Goal: Transaction & Acquisition: Book appointment/travel/reservation

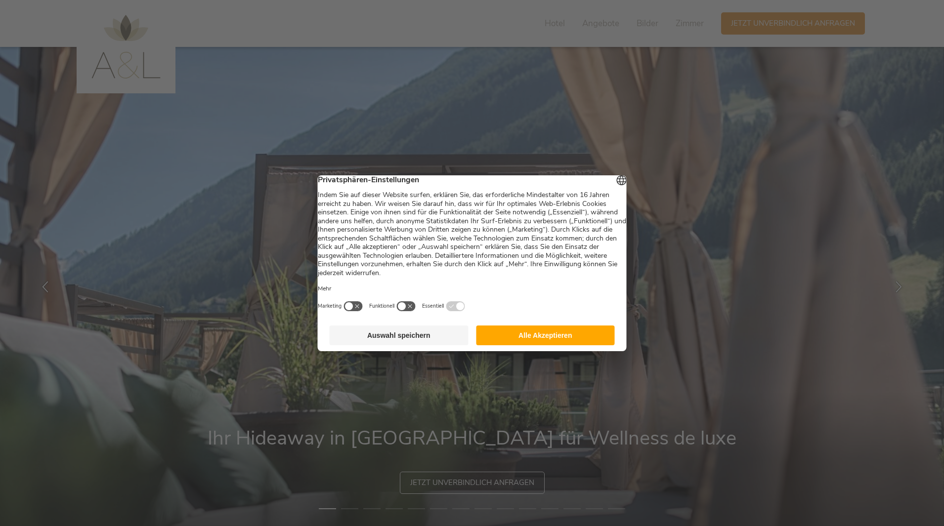
click at [559, 340] on button "Alle Akzeptieren" at bounding box center [545, 336] width 139 height 20
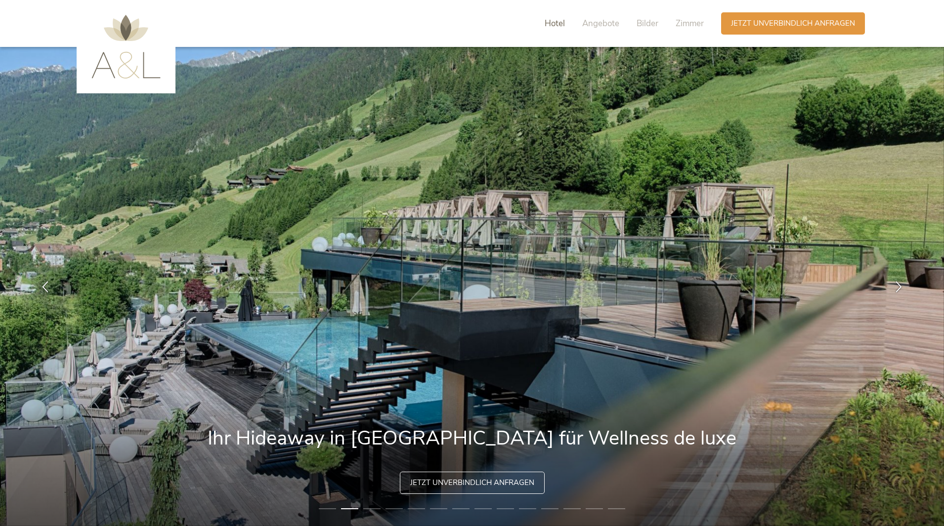
click at [562, 23] on span "Hotel" at bounding box center [555, 23] width 20 height 11
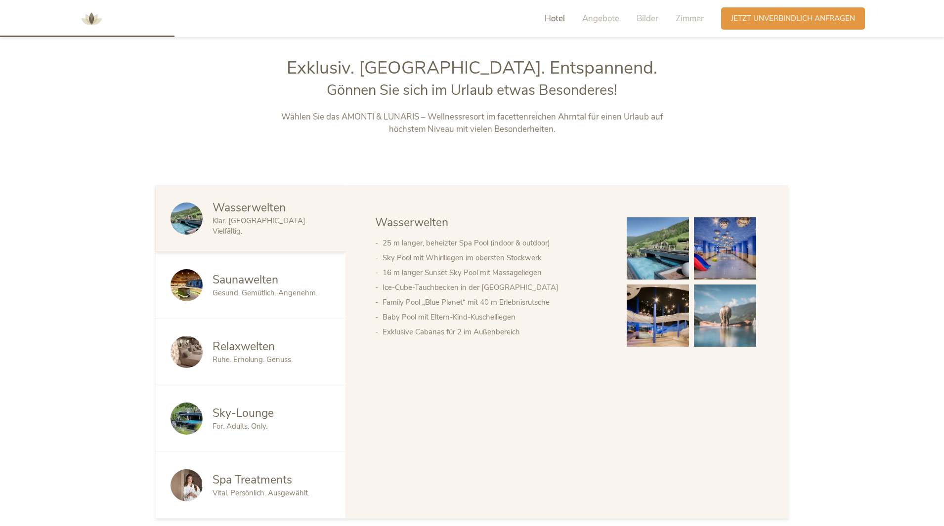
scroll to position [560, 0]
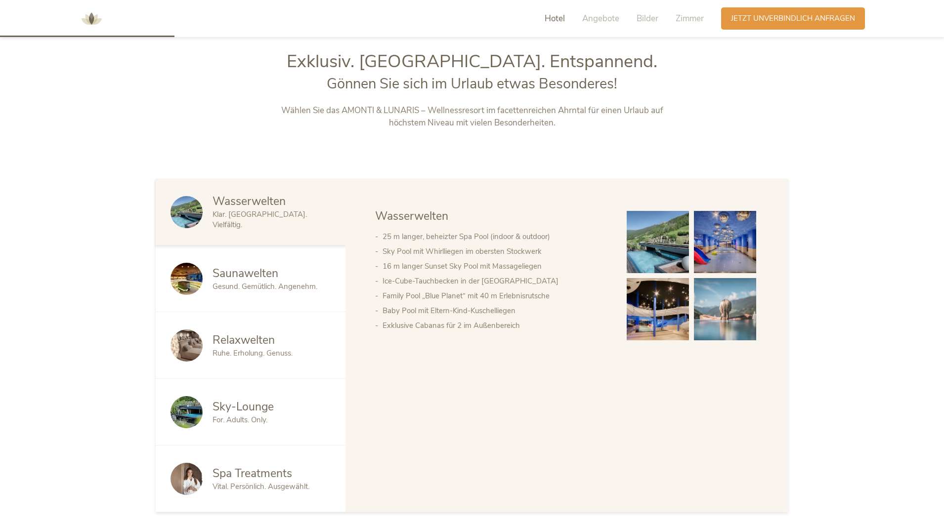
click at [186, 210] on img at bounding box center [187, 212] width 32 height 32
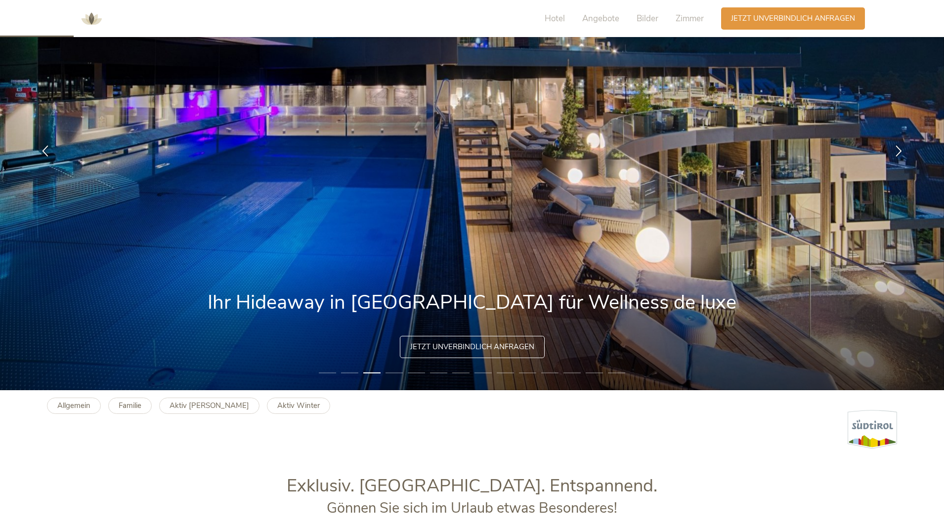
scroll to position [66, 0]
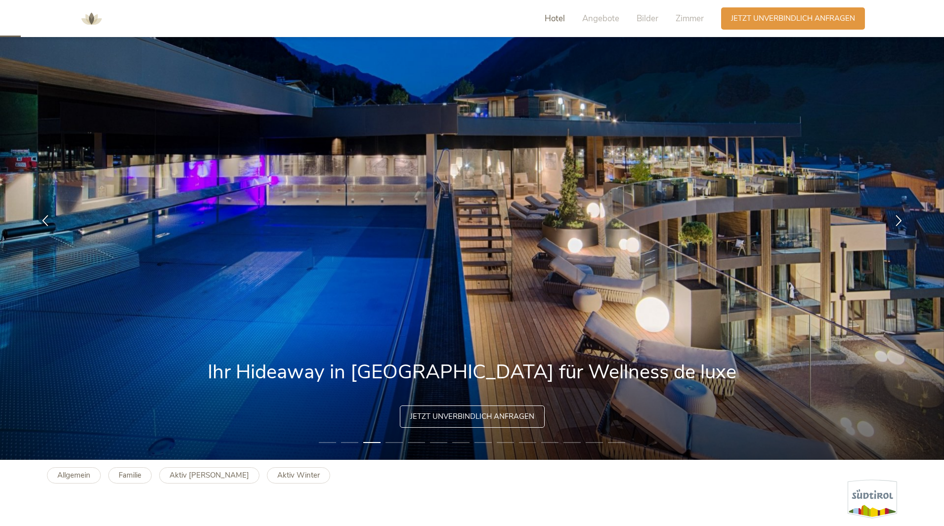
click at [563, 18] on span "Hotel" at bounding box center [555, 18] width 20 height 11
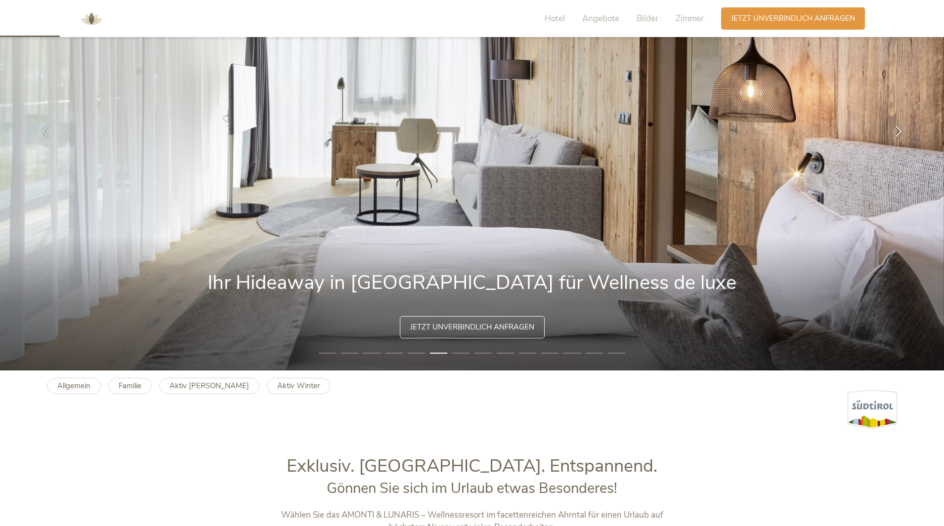
scroll to position [0, 0]
